Goal: Transaction & Acquisition: Download file/media

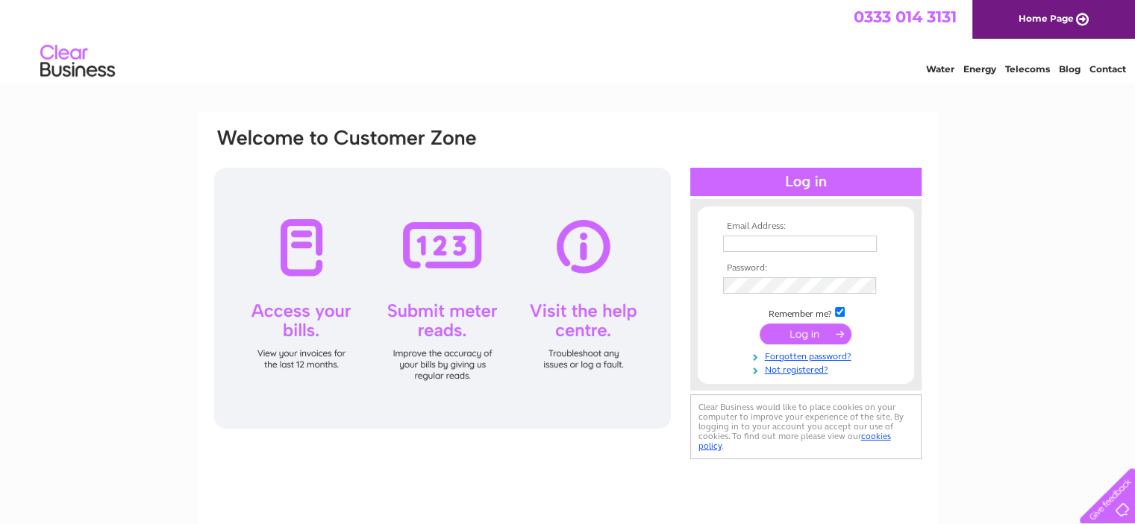
type input "asghar192@gmail.com"
click at [828, 332] on input "submit" at bounding box center [805, 334] width 92 height 21
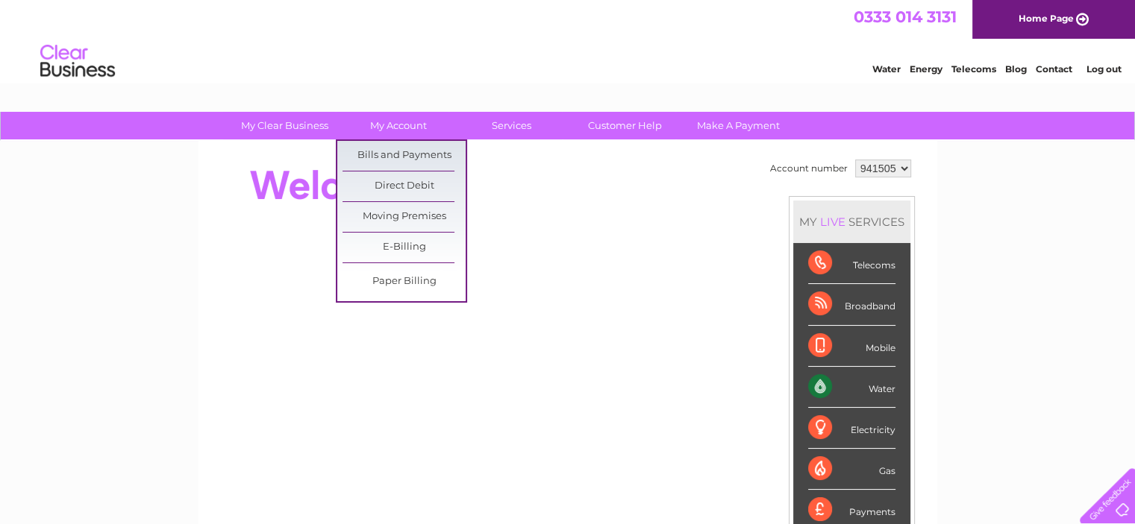
click at [391, 151] on link "Bills and Payments" at bounding box center [403, 156] width 123 height 30
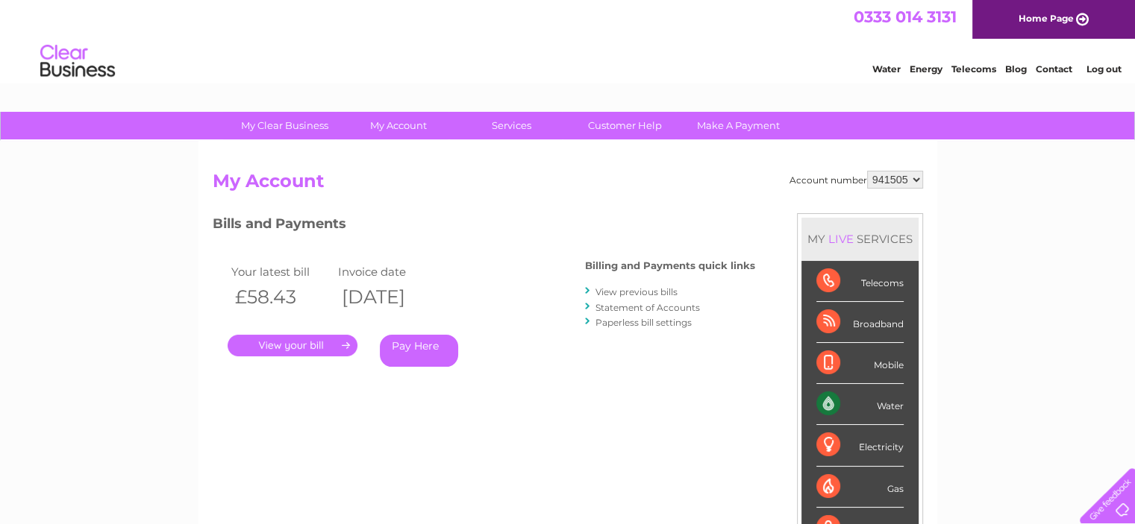
click at [649, 291] on link "View previous bills" at bounding box center [636, 291] width 82 height 11
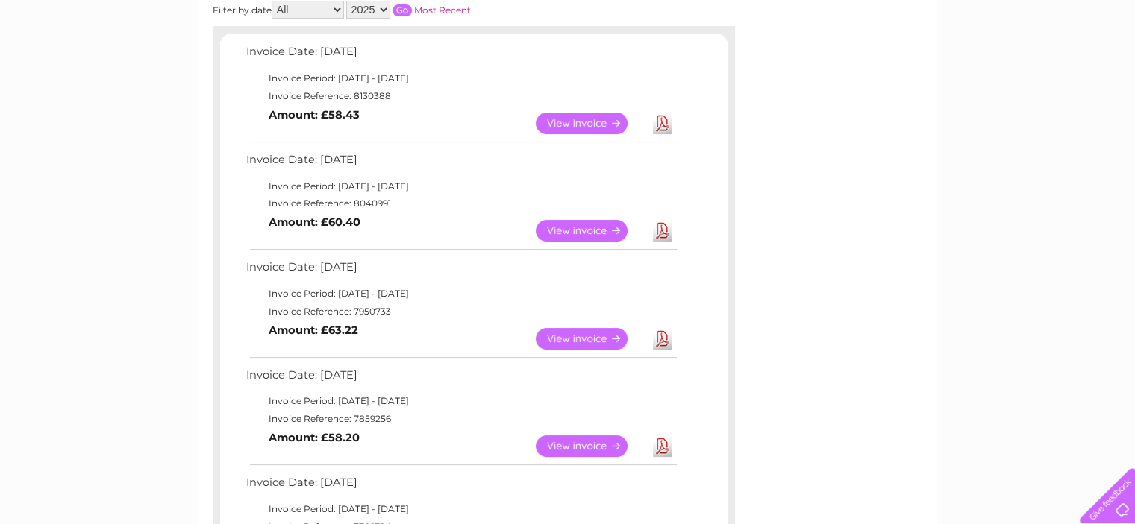
scroll to position [239, 0]
click at [661, 226] on link "Download" at bounding box center [662, 230] width 19 height 22
click at [659, 336] on link "Download" at bounding box center [662, 338] width 19 height 22
click at [662, 441] on link "Download" at bounding box center [662, 446] width 19 height 22
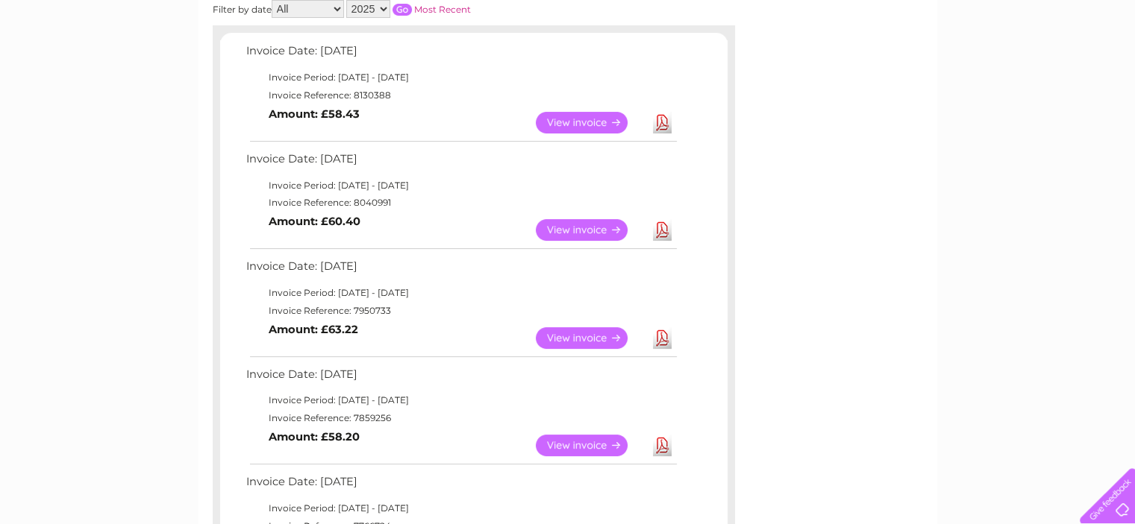
click at [662, 441] on link "Download" at bounding box center [662, 446] width 19 height 22
